Goal: Transaction & Acquisition: Purchase product/service

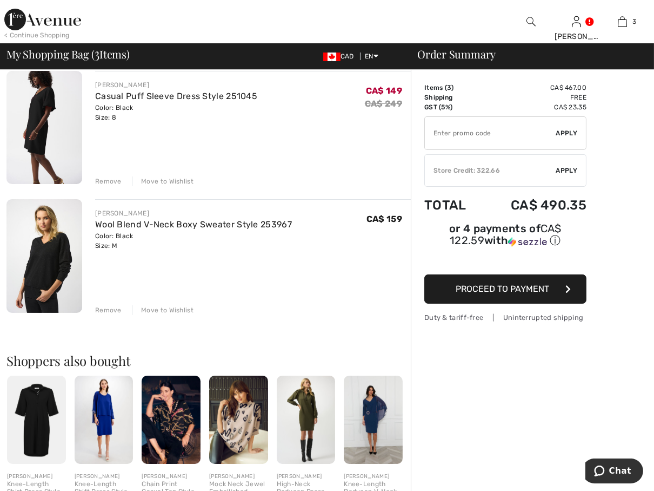
click at [101, 305] on div "Remove" at bounding box center [108, 310] width 27 height 10
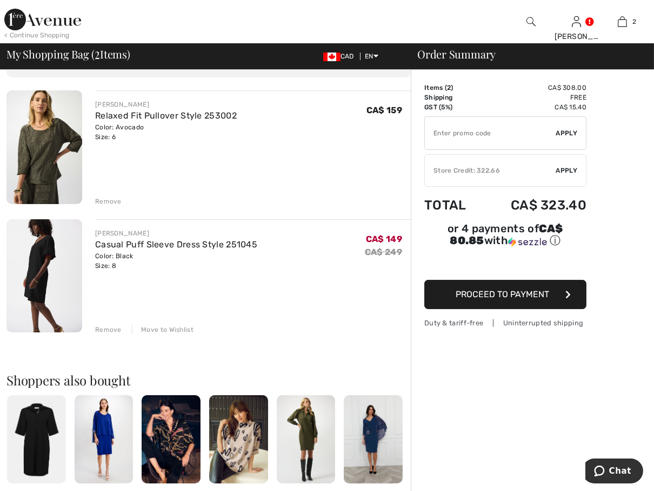
scroll to position [54, 0]
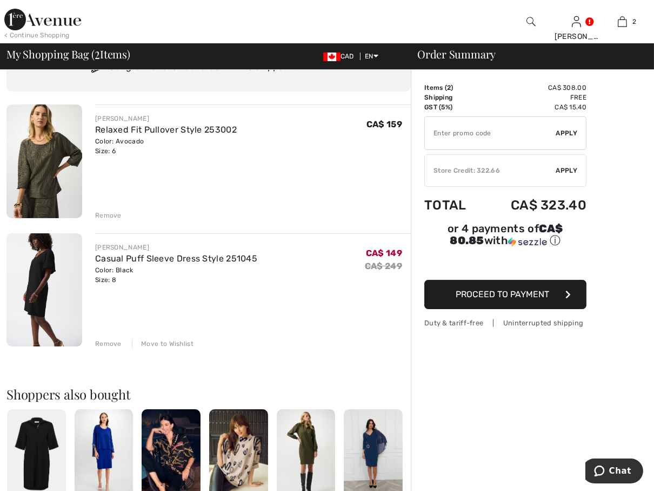
click at [568, 168] on span "Apply" at bounding box center [568, 171] width 22 height 10
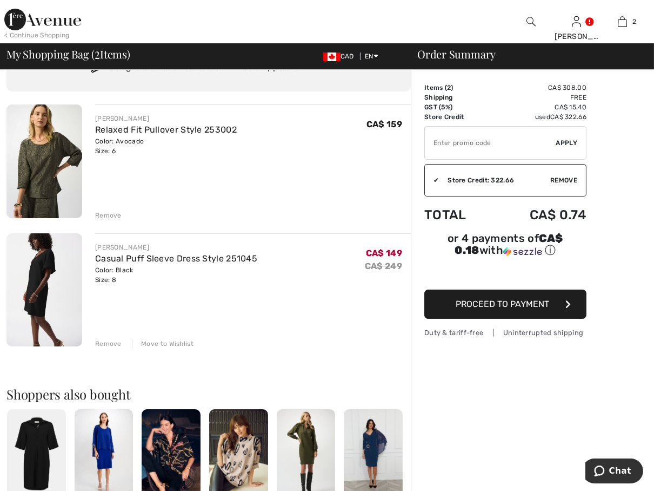
click at [498, 303] on span "Proceed to Payment" at bounding box center [504, 304] width 94 height 10
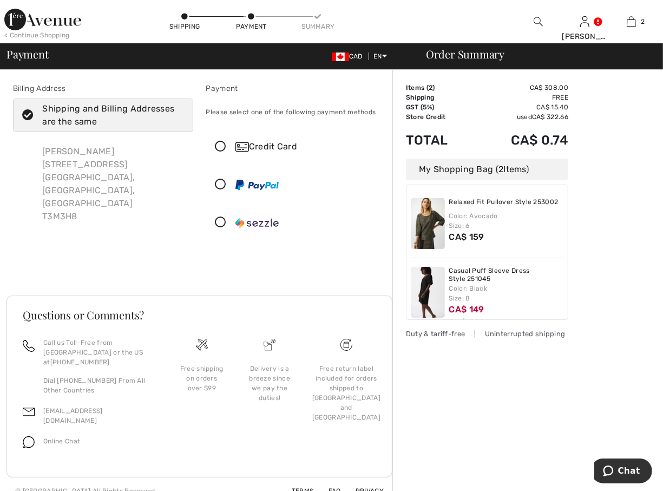
click at [223, 144] on icon at bounding box center [221, 146] width 29 height 11
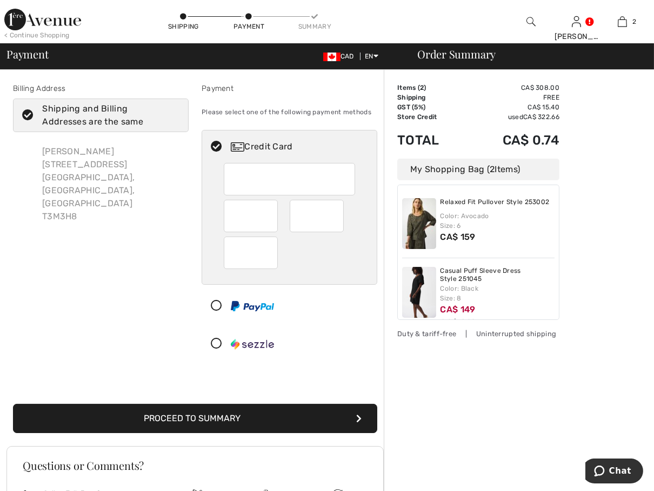
click at [210, 415] on button "Proceed to Summary" at bounding box center [195, 418] width 365 height 29
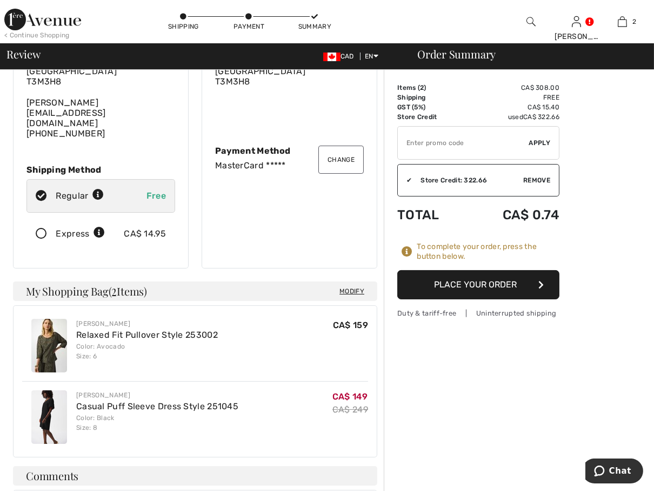
scroll to position [108, 0]
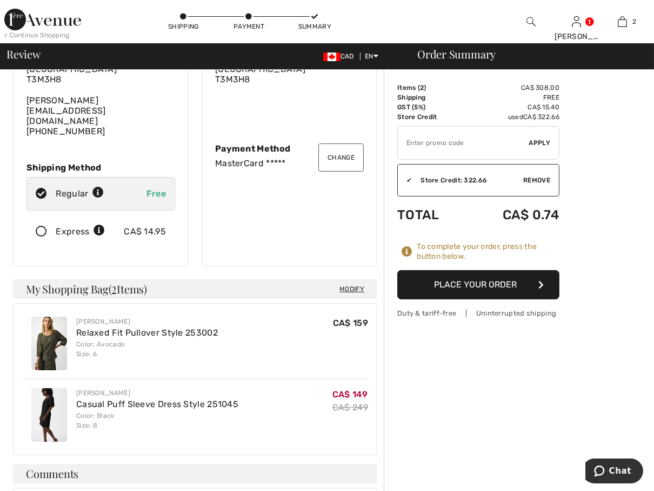
click at [479, 281] on button "Place Your Order" at bounding box center [479, 284] width 162 height 29
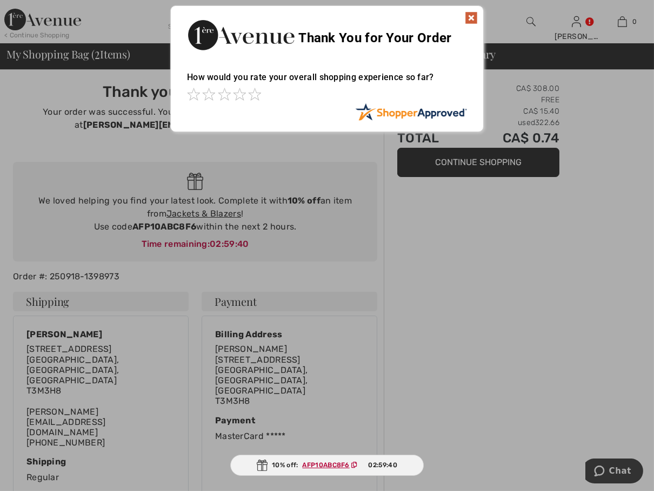
click at [471, 17] on img at bounding box center [471, 17] width 13 height 13
